Goal: Information Seeking & Learning: Learn about a topic

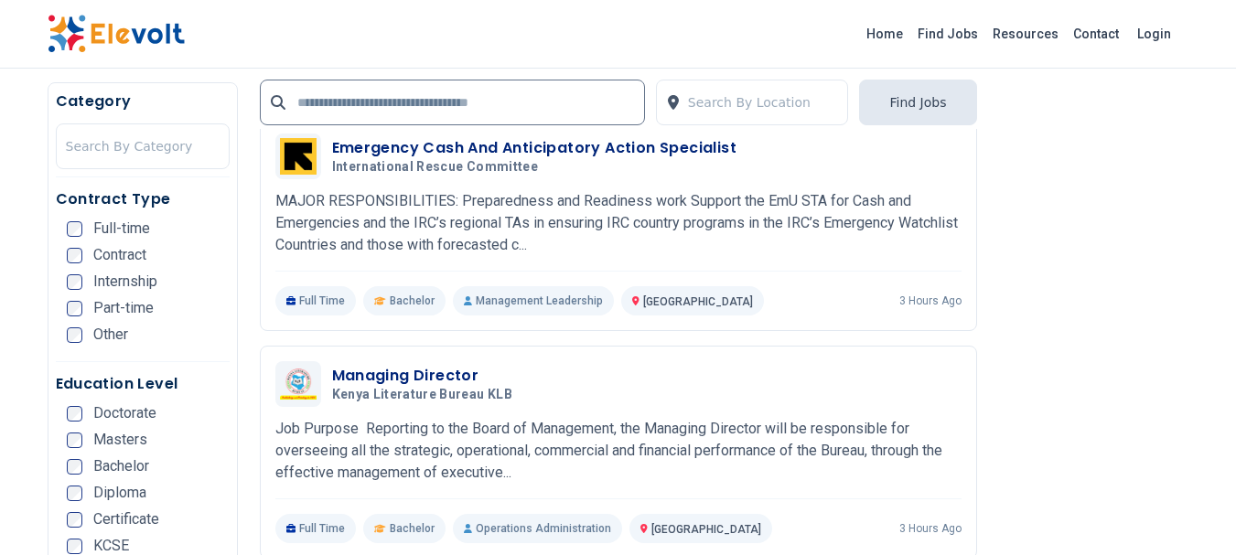
scroll to position [3384, 0]
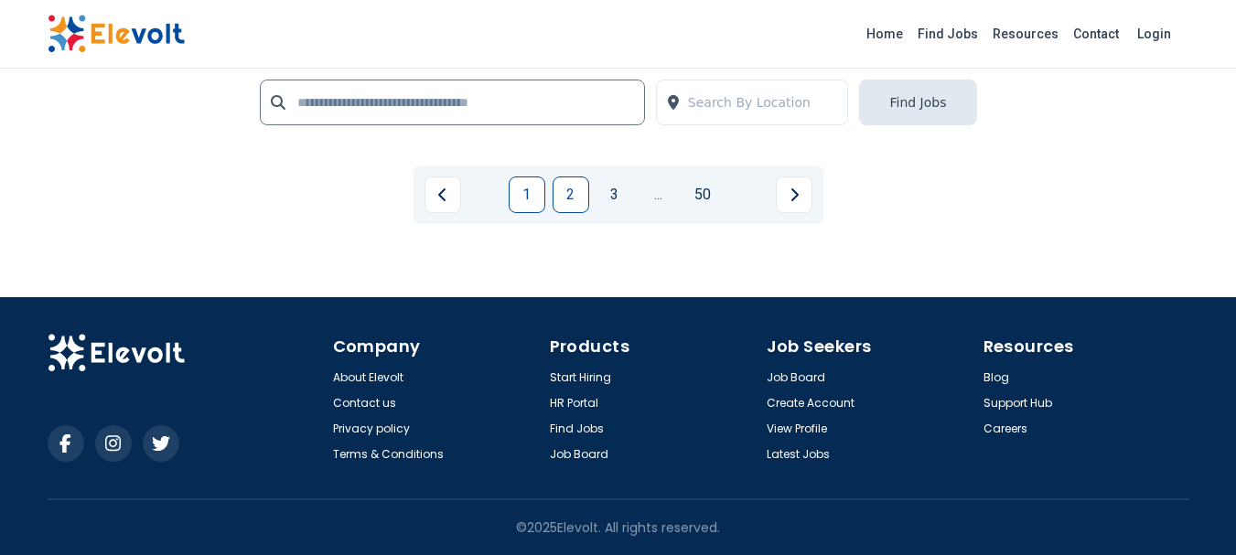
click at [565, 213] on link "2" at bounding box center [570, 195] width 37 height 37
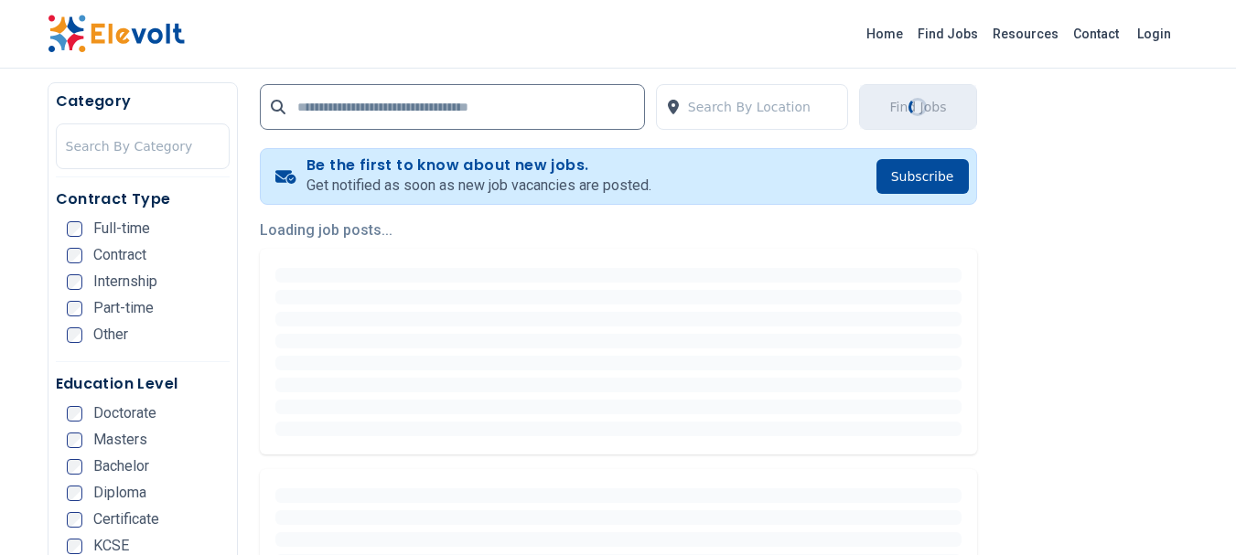
scroll to position [0, 0]
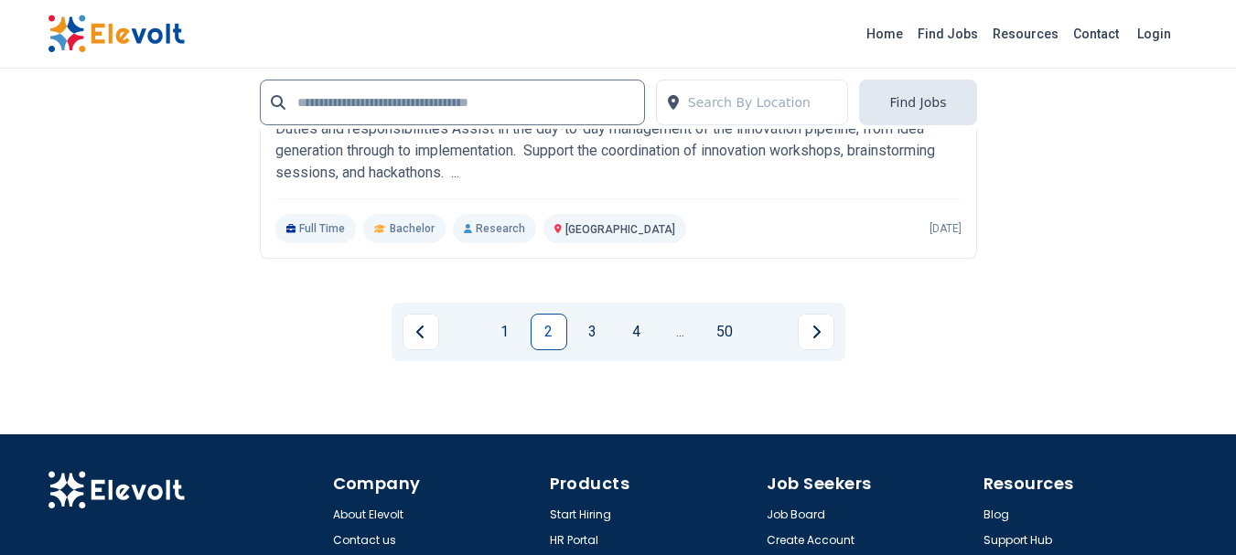
scroll to position [4665, 0]
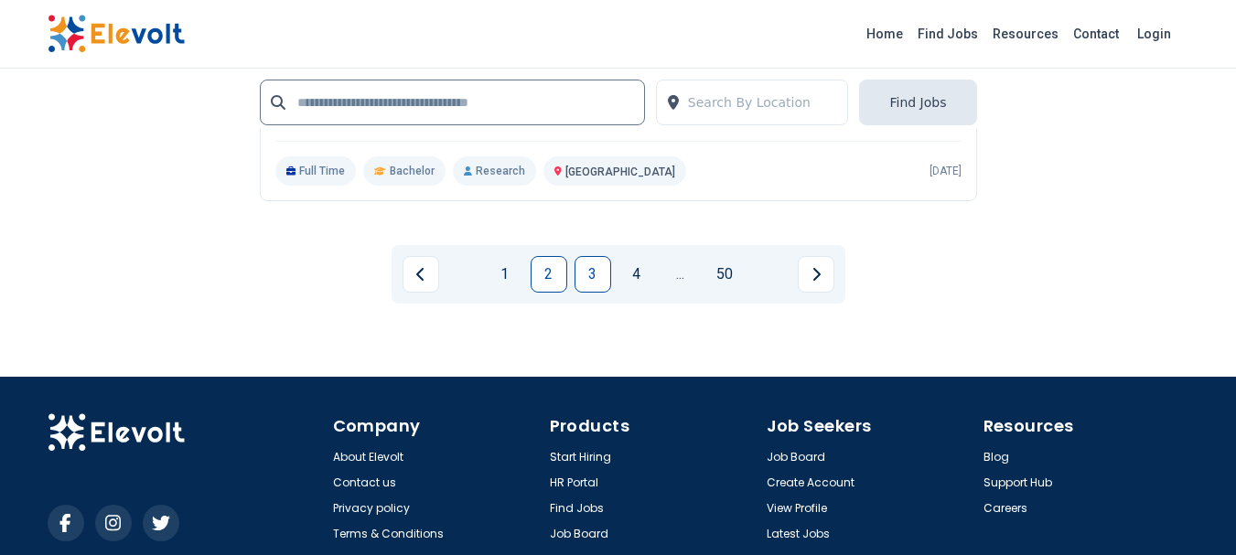
click at [587, 293] on link "3" at bounding box center [592, 274] width 37 height 37
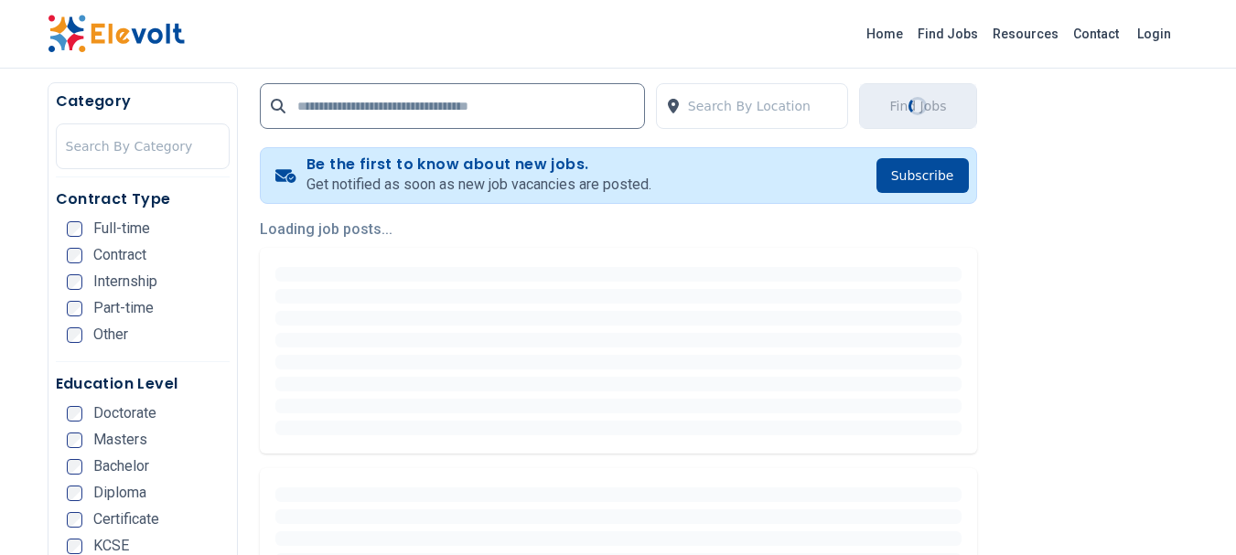
scroll to position [0, 0]
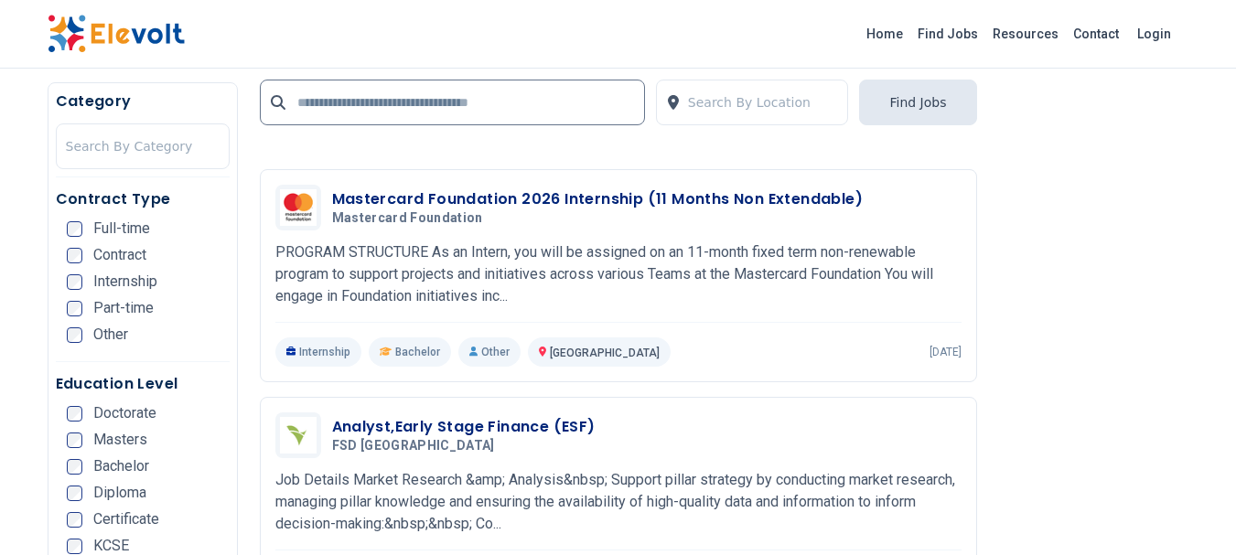
scroll to position [2468, 0]
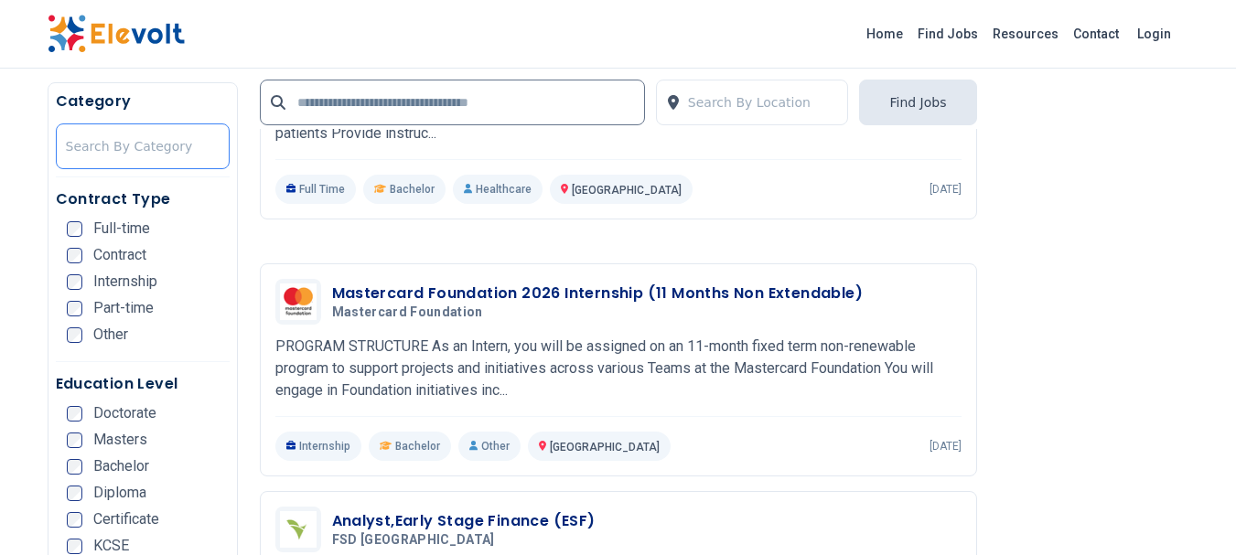
click at [154, 149] on div at bounding box center [143, 146] width 154 height 37
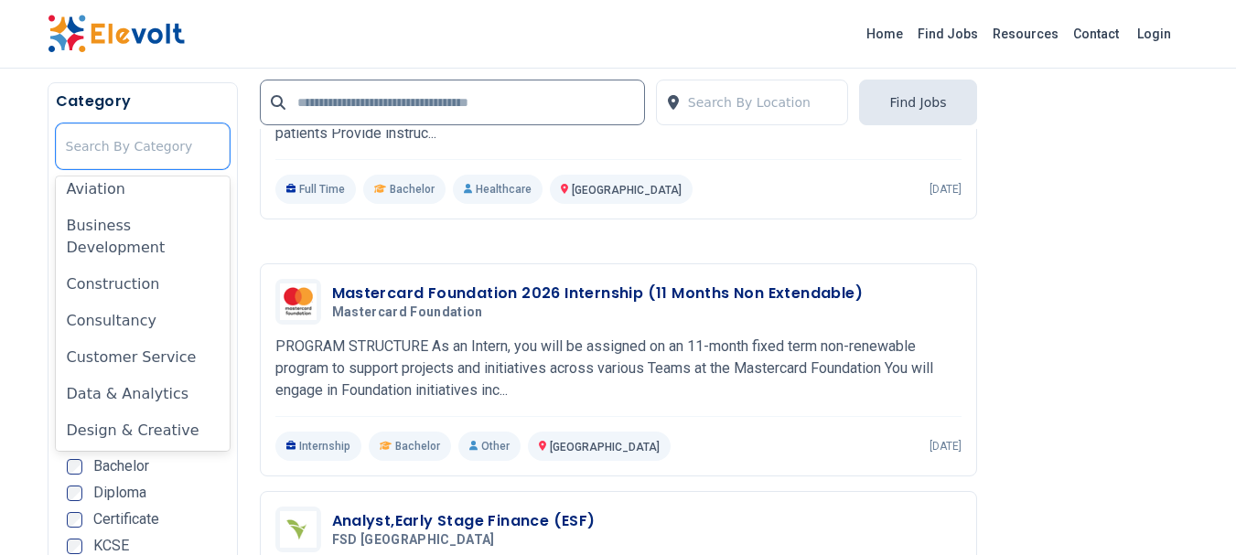
scroll to position [218, 0]
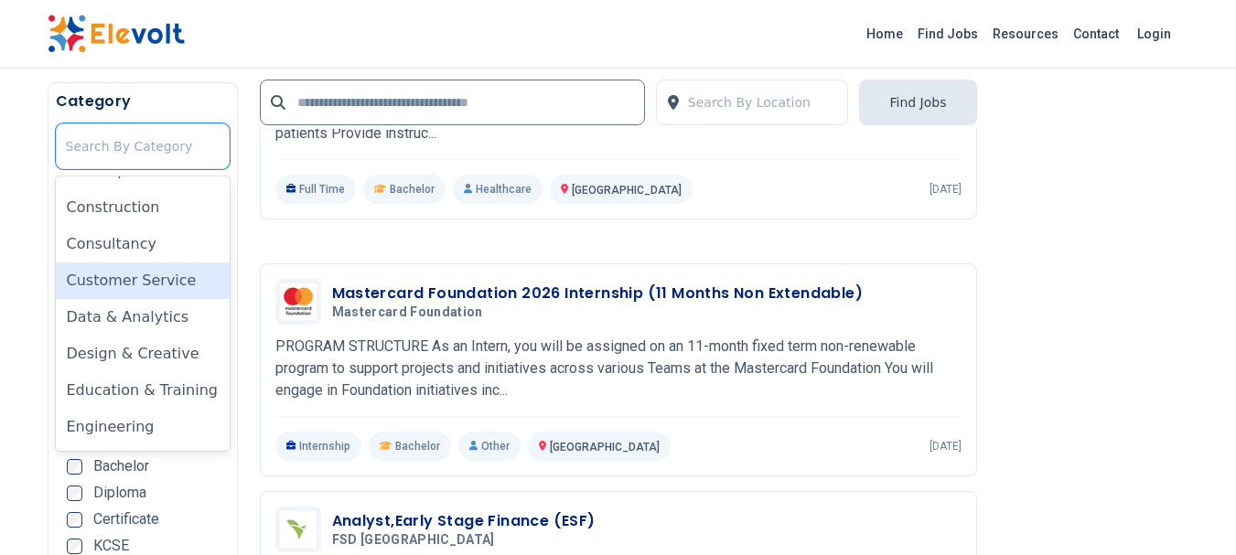
click at [128, 288] on div "Customer Service" at bounding box center [143, 281] width 174 height 37
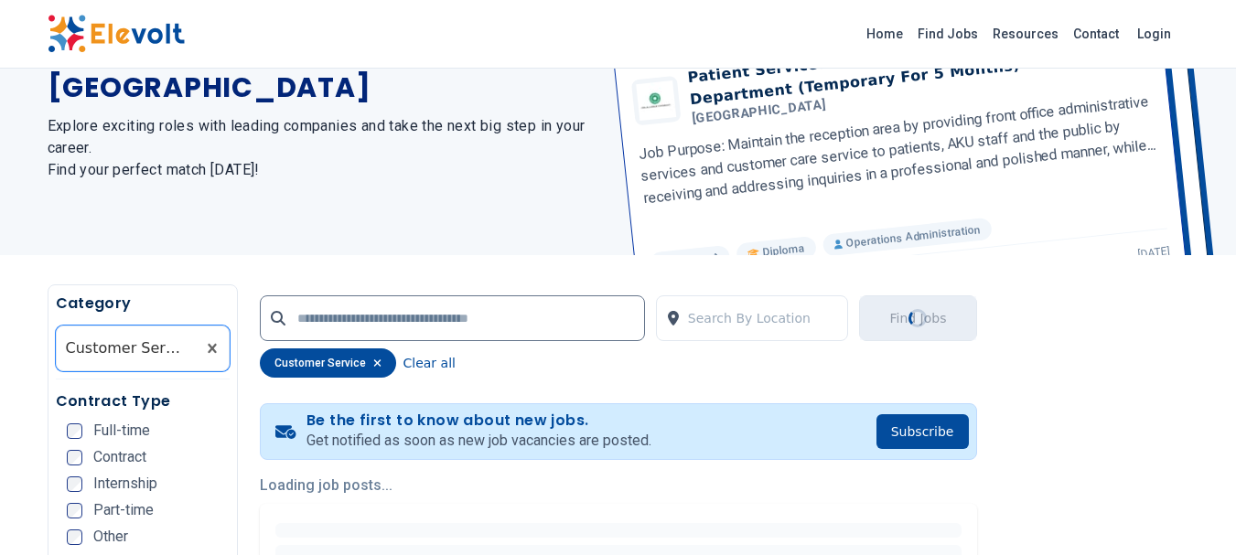
scroll to position [0, 0]
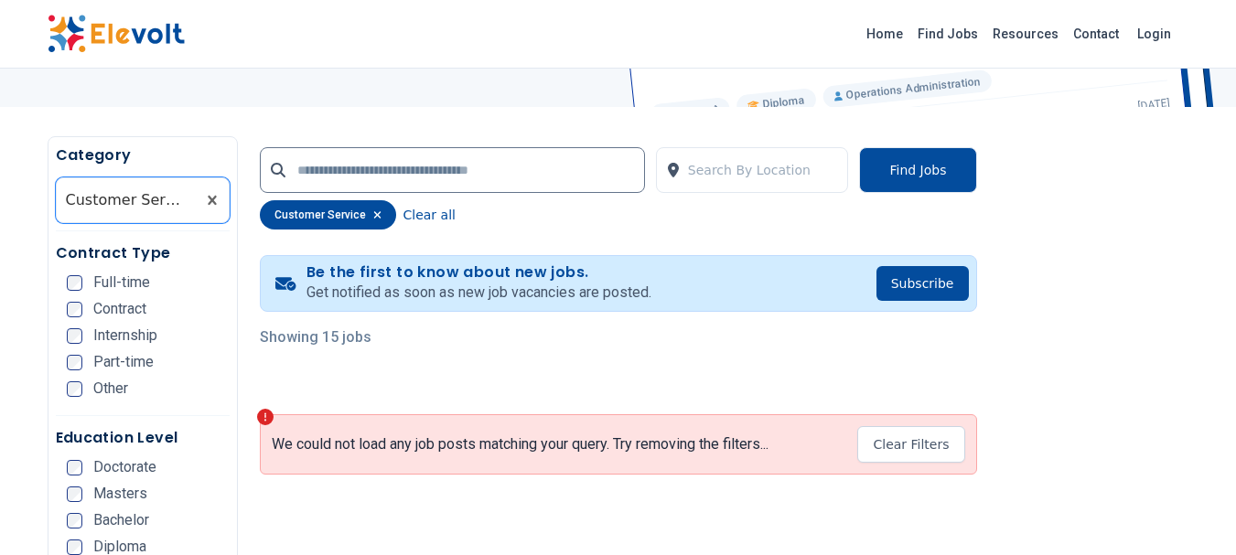
scroll to position [465, 0]
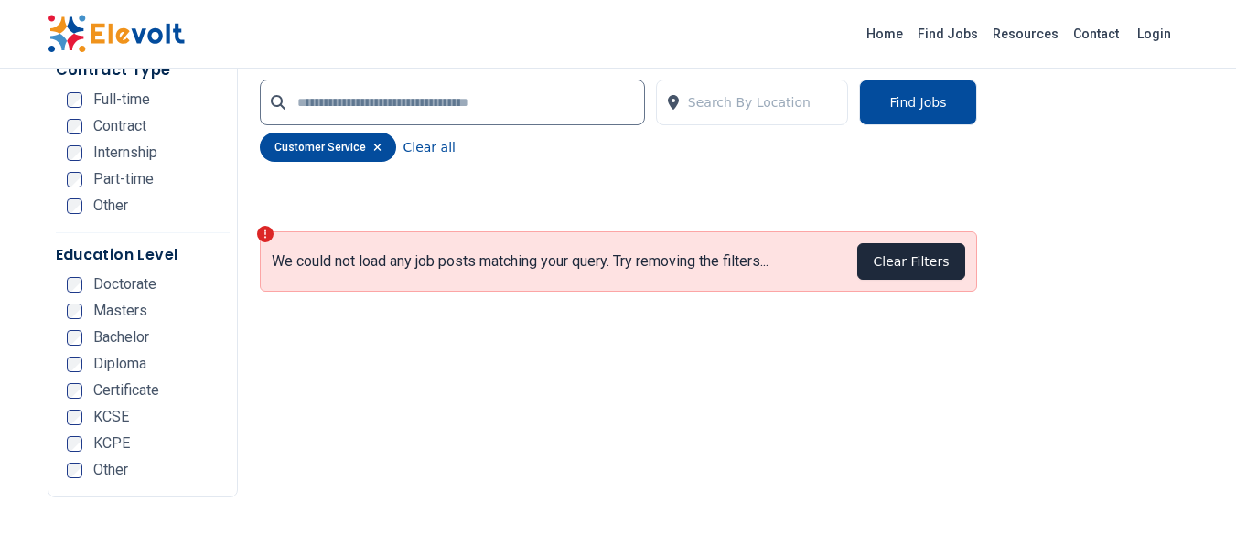
click at [895, 280] on button "Clear Filters" at bounding box center [910, 261] width 107 height 37
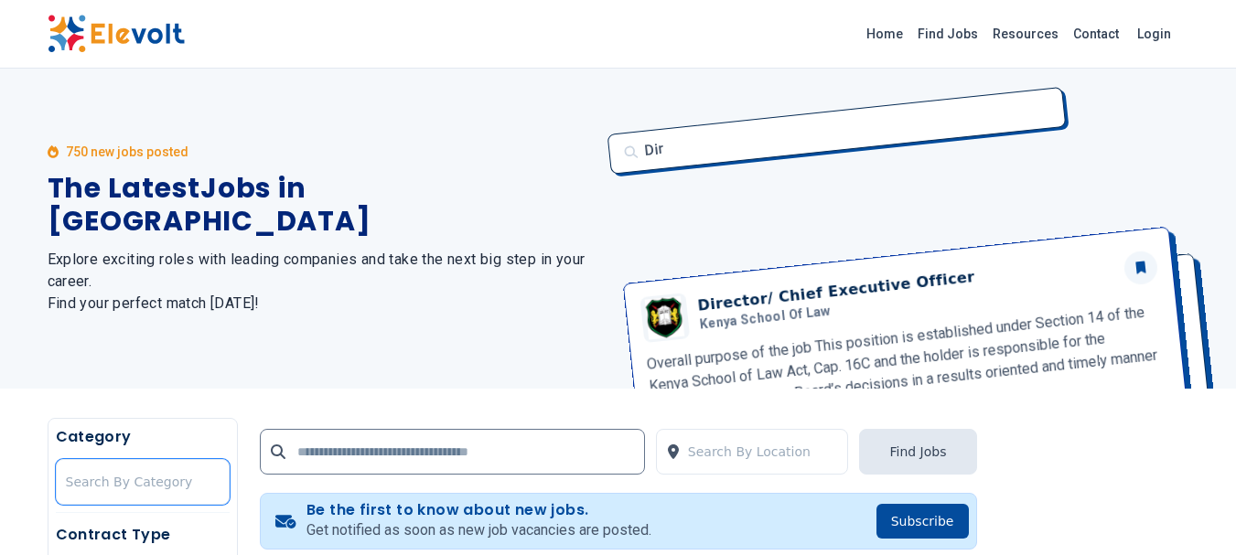
drag, startPoint x: 1155, startPoint y: 0, endPoint x: 413, endPoint y: 359, distance: 824.3
click at [413, 359] on div "750 new jobs posted The Latest Jobs in [GEOGRAPHIC_DATA] Explore exciting roles…" at bounding box center [322, 229] width 549 height 320
